Goal: Find specific page/section: Find specific page/section

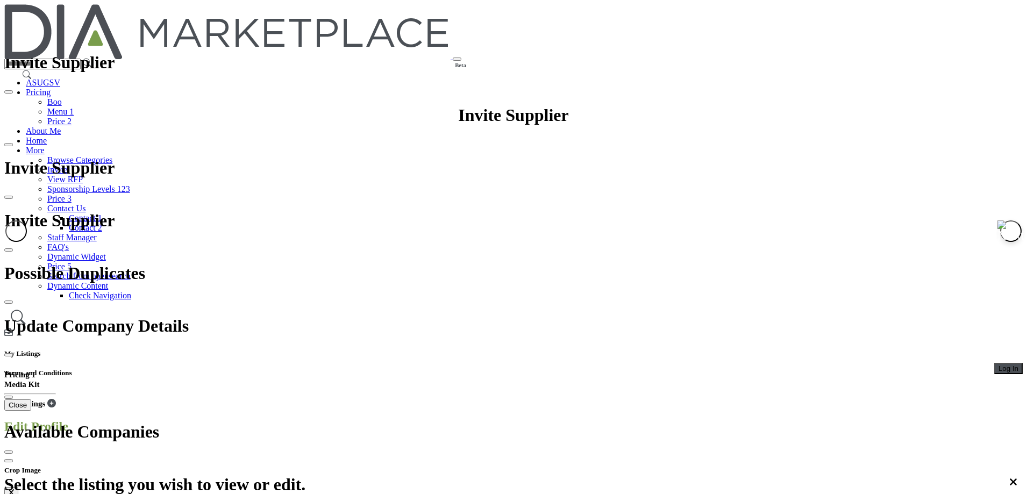
click at [999, 365] on span "Log In" at bounding box center [1009, 369] width 20 height 8
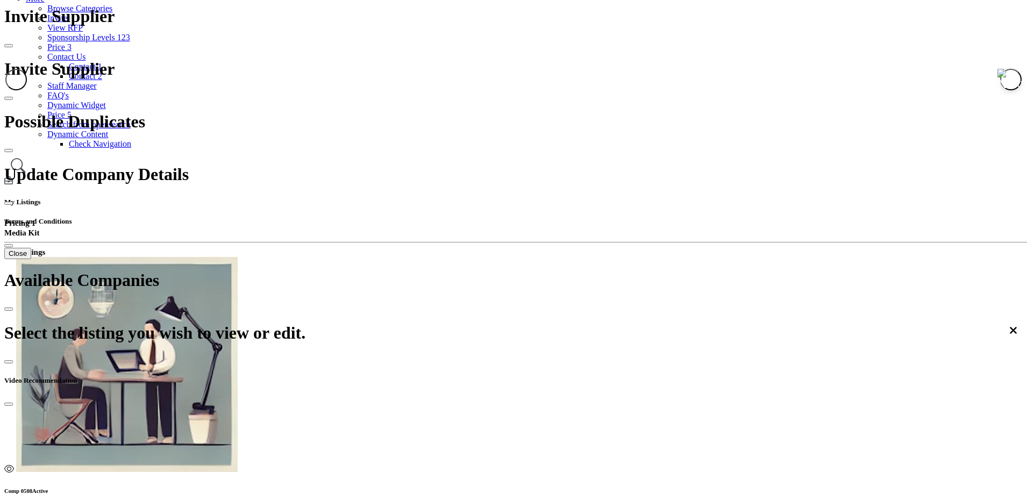
scroll to position [484, 0]
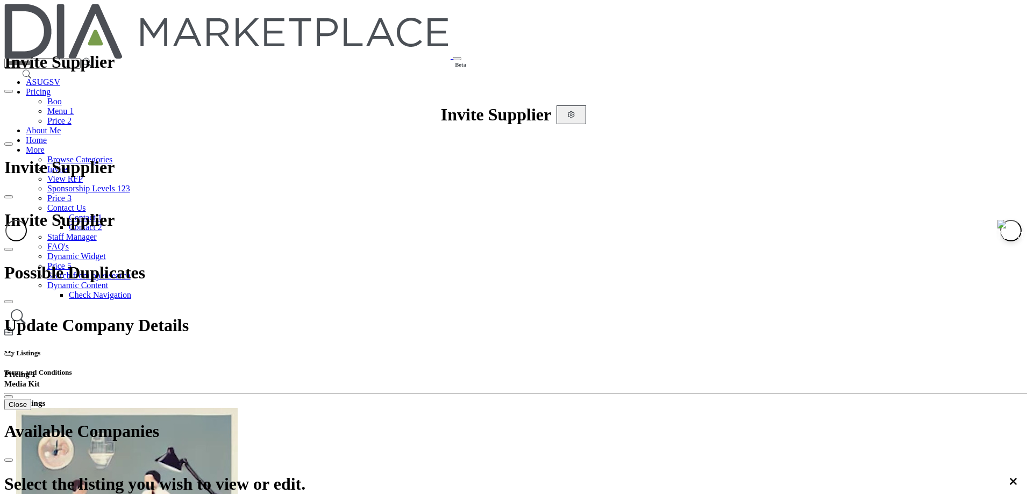
scroll to position [0, 0]
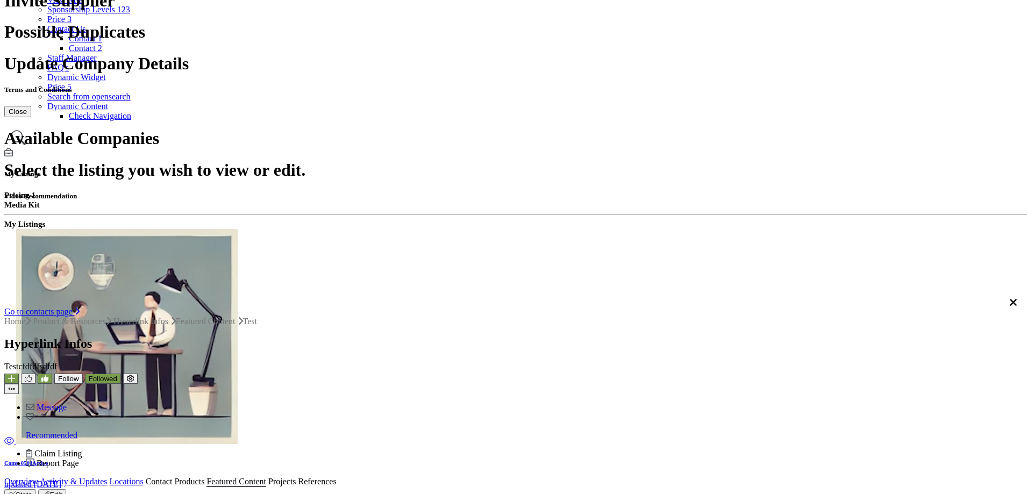
scroll to position [269, 0]
